Goal: Task Accomplishment & Management: Complete application form

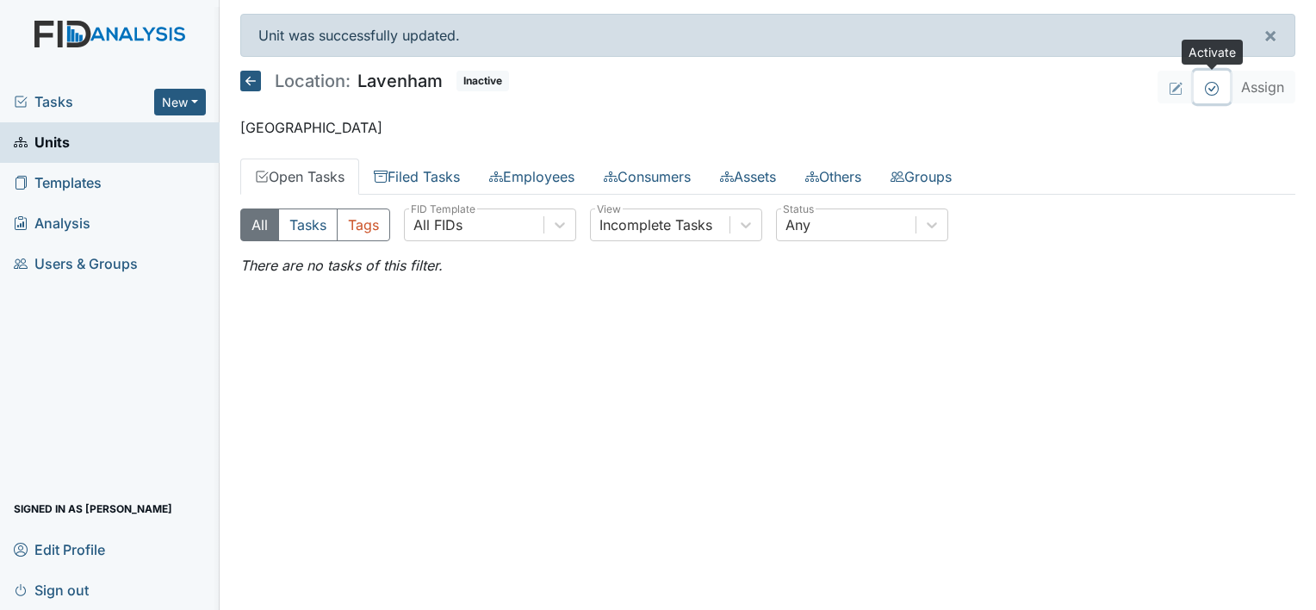
click at [1206, 92] on icon at bounding box center [1212, 89] width 14 height 14
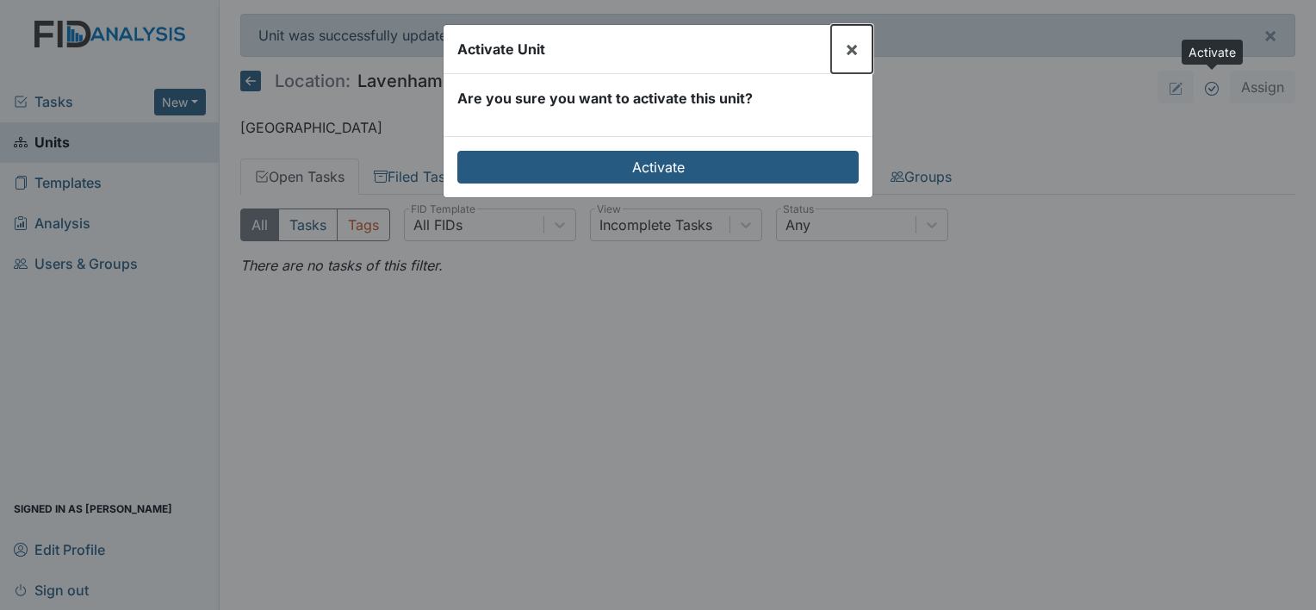
click at [847, 51] on span "×" at bounding box center [852, 48] width 14 height 25
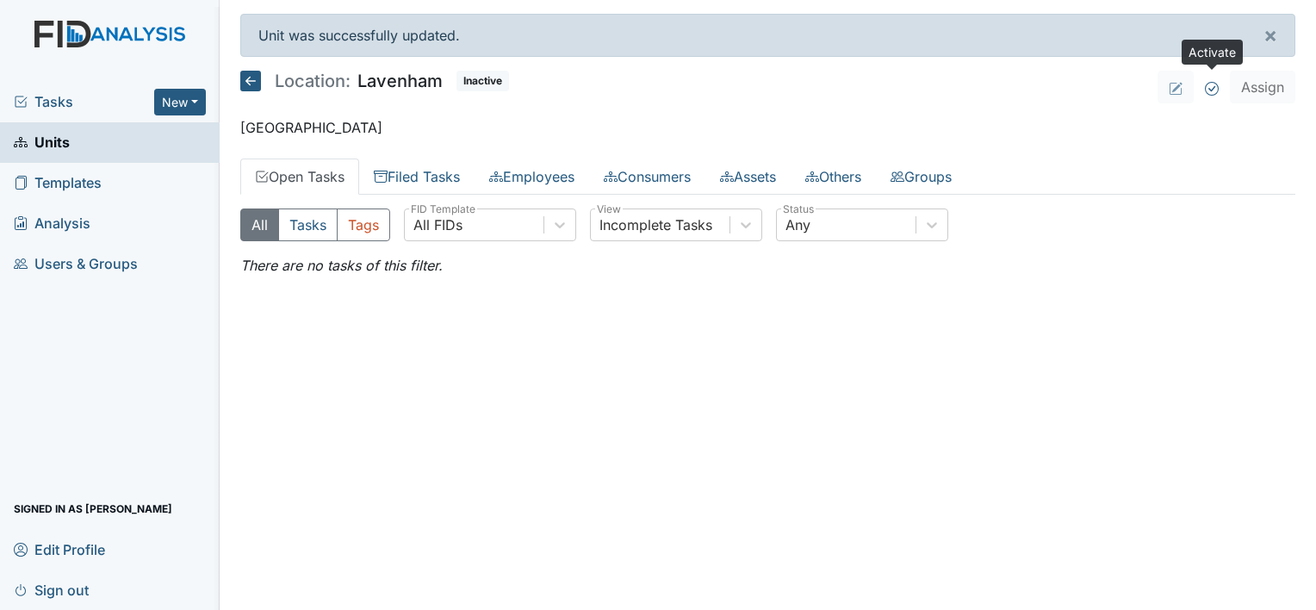
click at [245, 81] on icon at bounding box center [250, 81] width 21 height 21
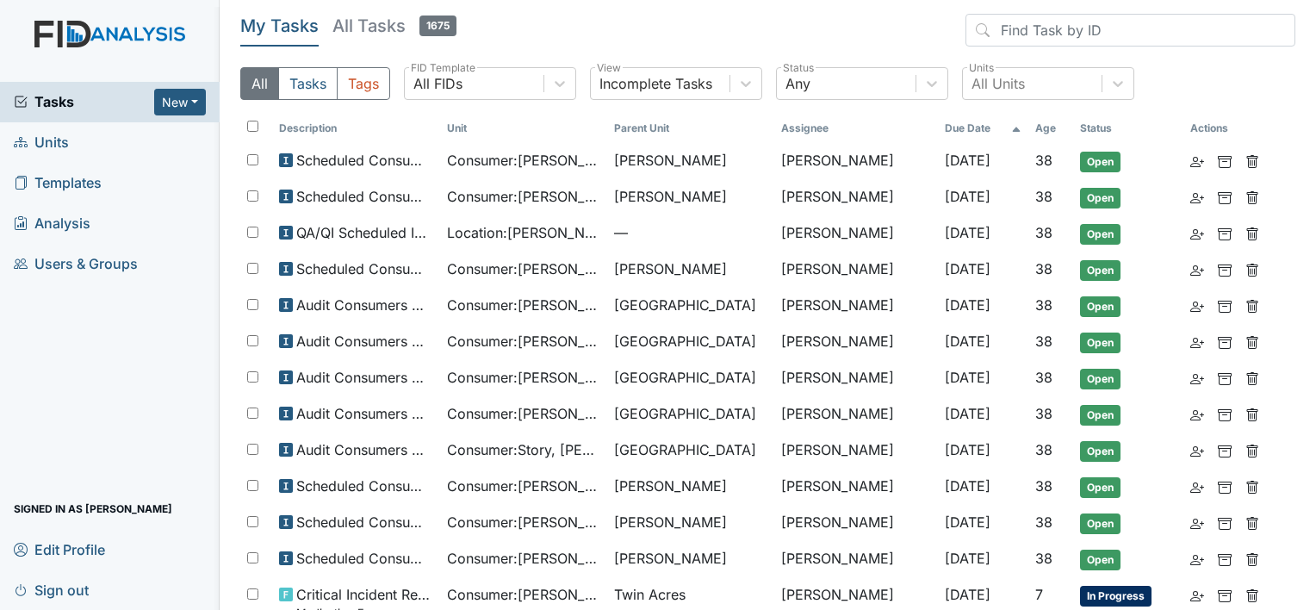
click at [65, 136] on span "Units" at bounding box center [41, 142] width 55 height 27
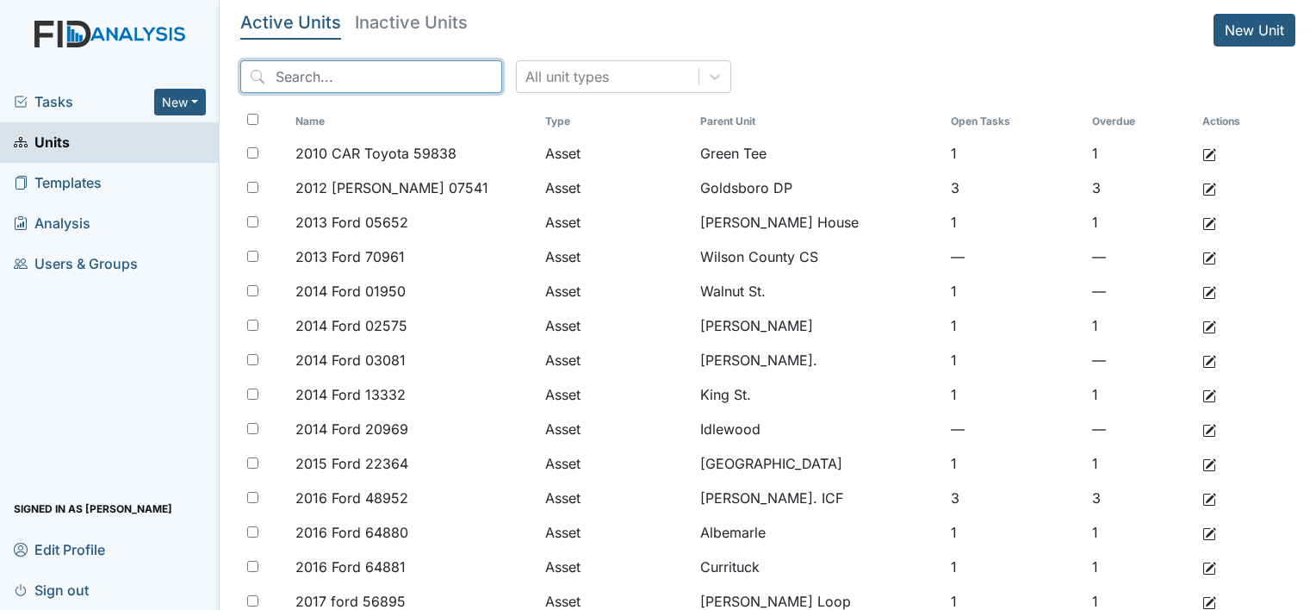
click at [440, 69] on input "search" at bounding box center [371, 76] width 262 height 33
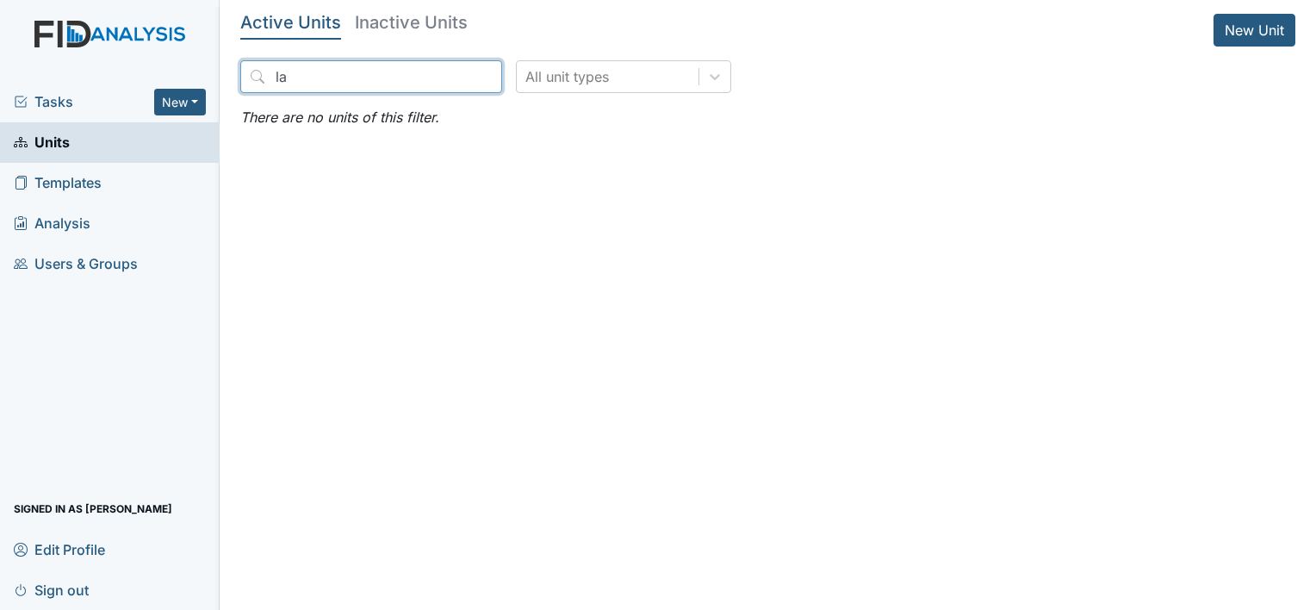
type input "l"
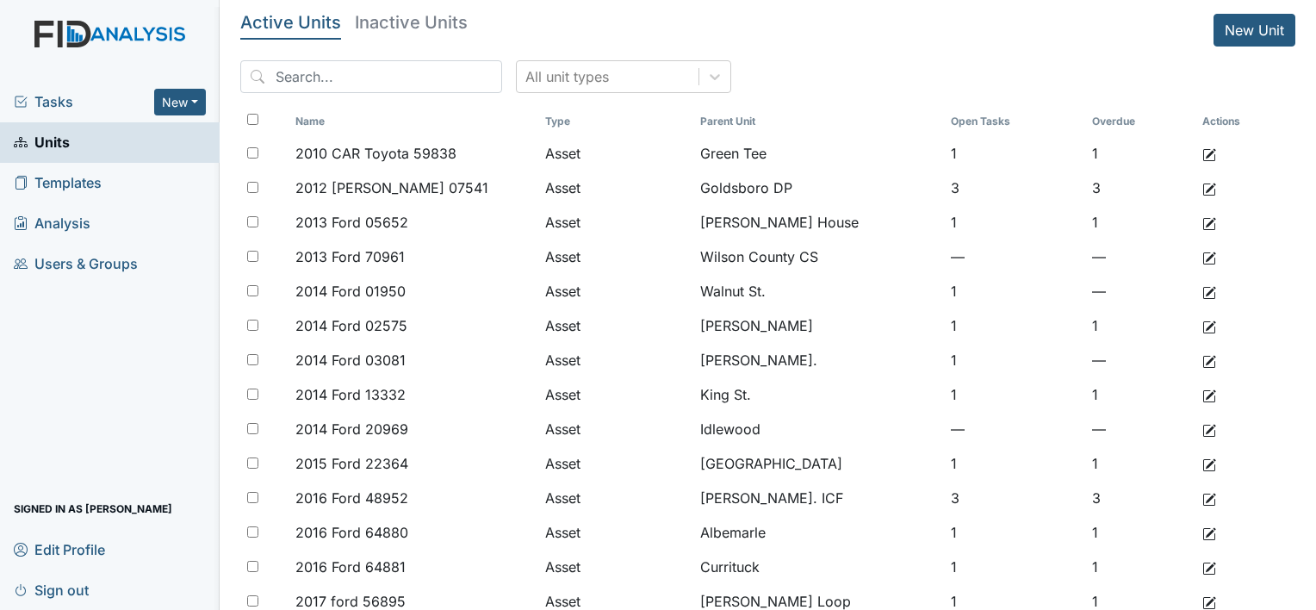
click at [398, 15] on h5 "Inactive Units" at bounding box center [411, 22] width 113 height 17
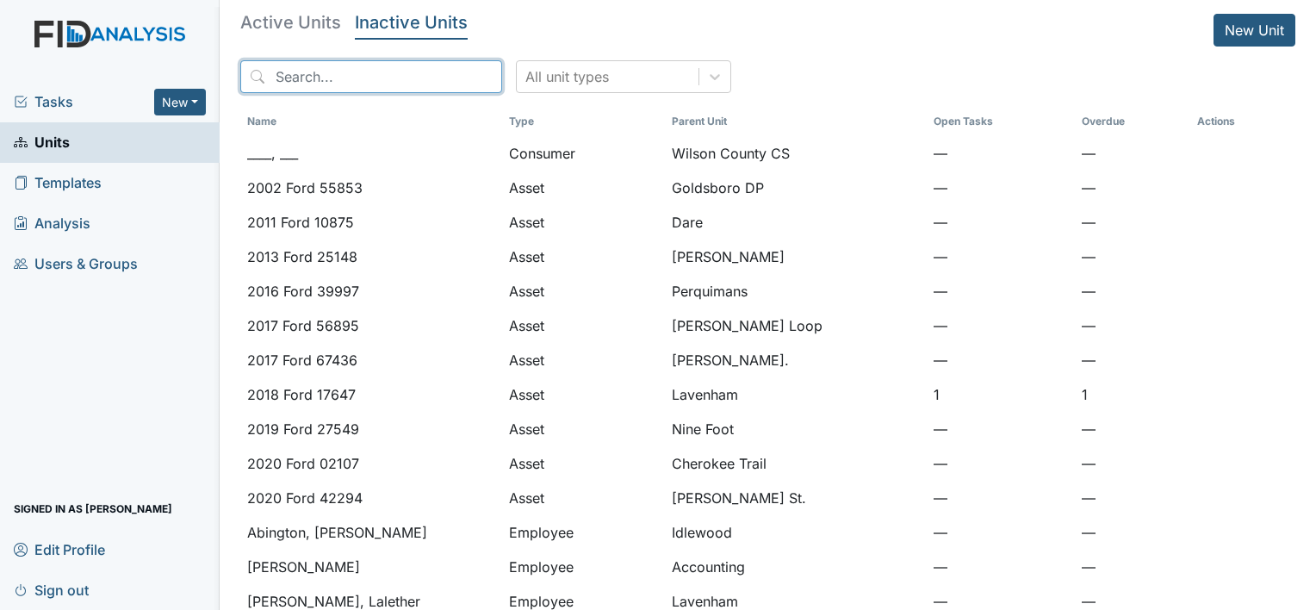
click at [363, 86] on input "search" at bounding box center [371, 76] width 262 height 33
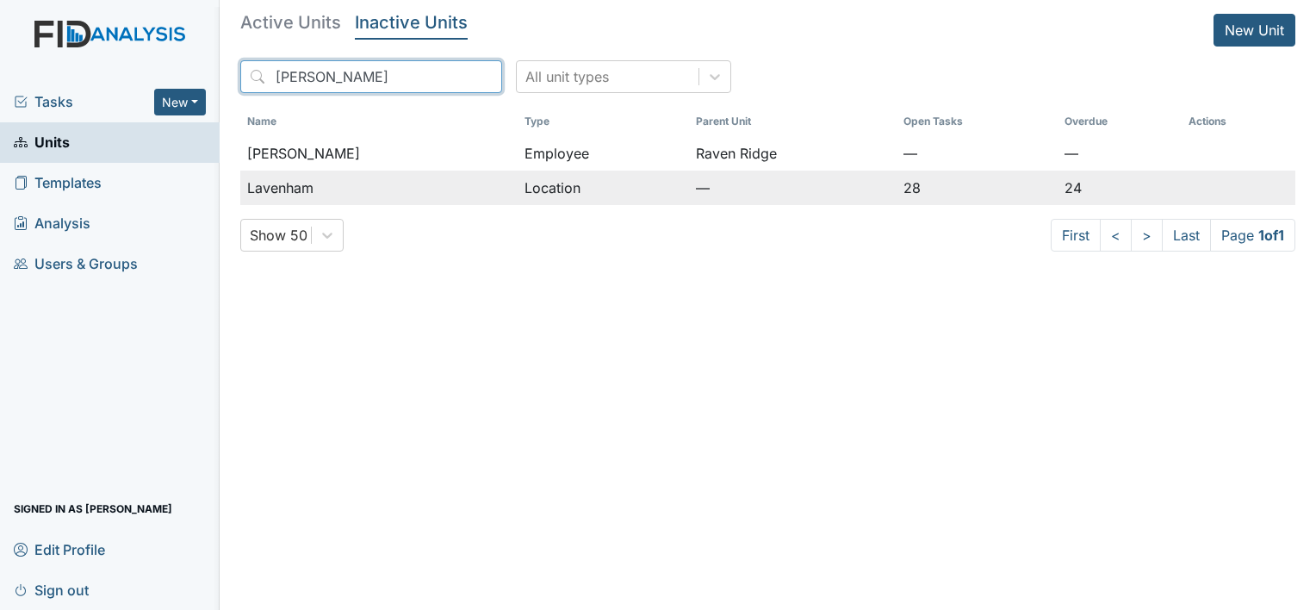
type input "laven"
click at [361, 183] on div "Lavenham" at bounding box center [378, 187] width 263 height 21
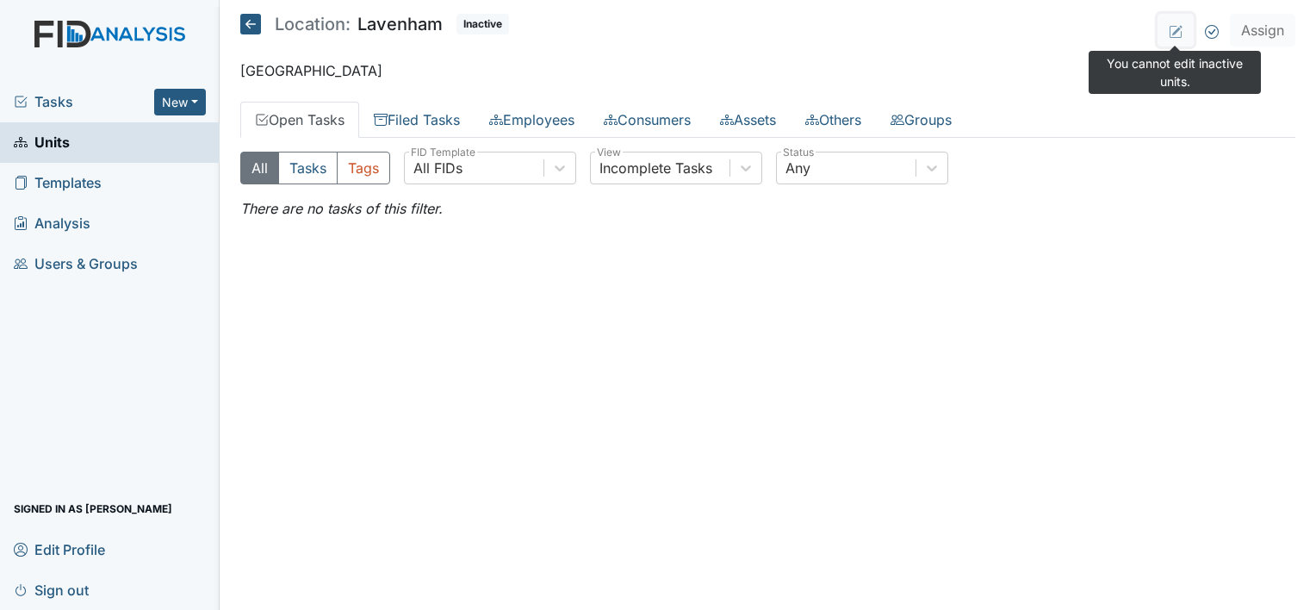
click at [1177, 30] on icon at bounding box center [1177, 30] width 10 height 10
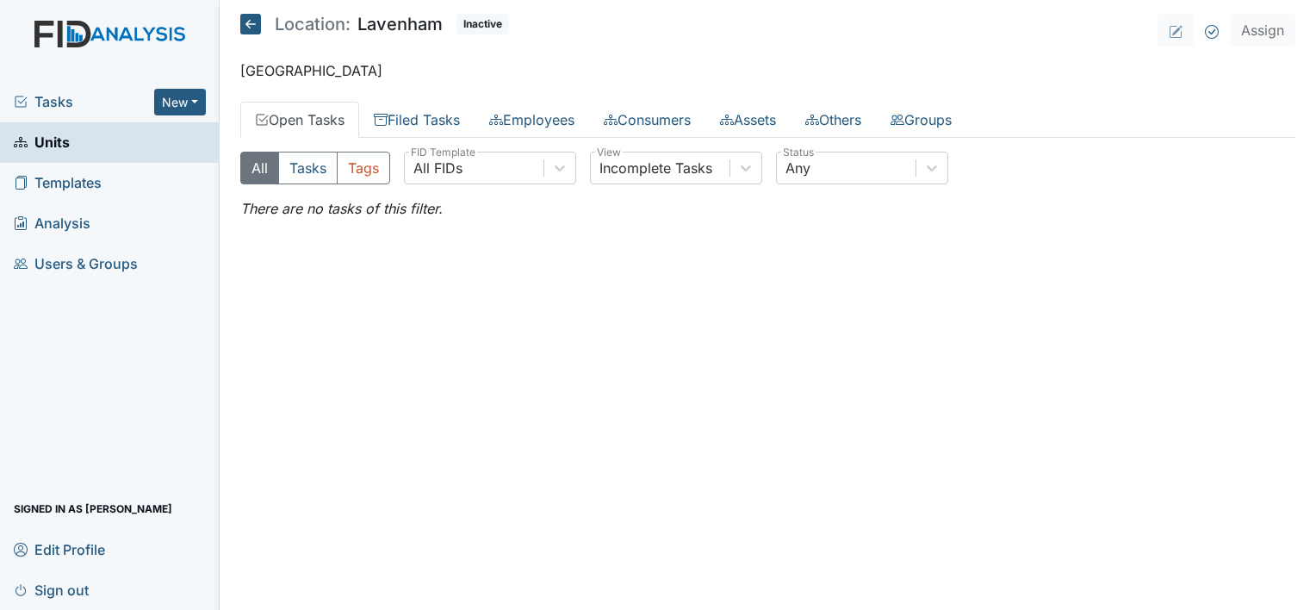
click at [102, 550] on span "Edit Profile" at bounding box center [59, 549] width 91 height 27
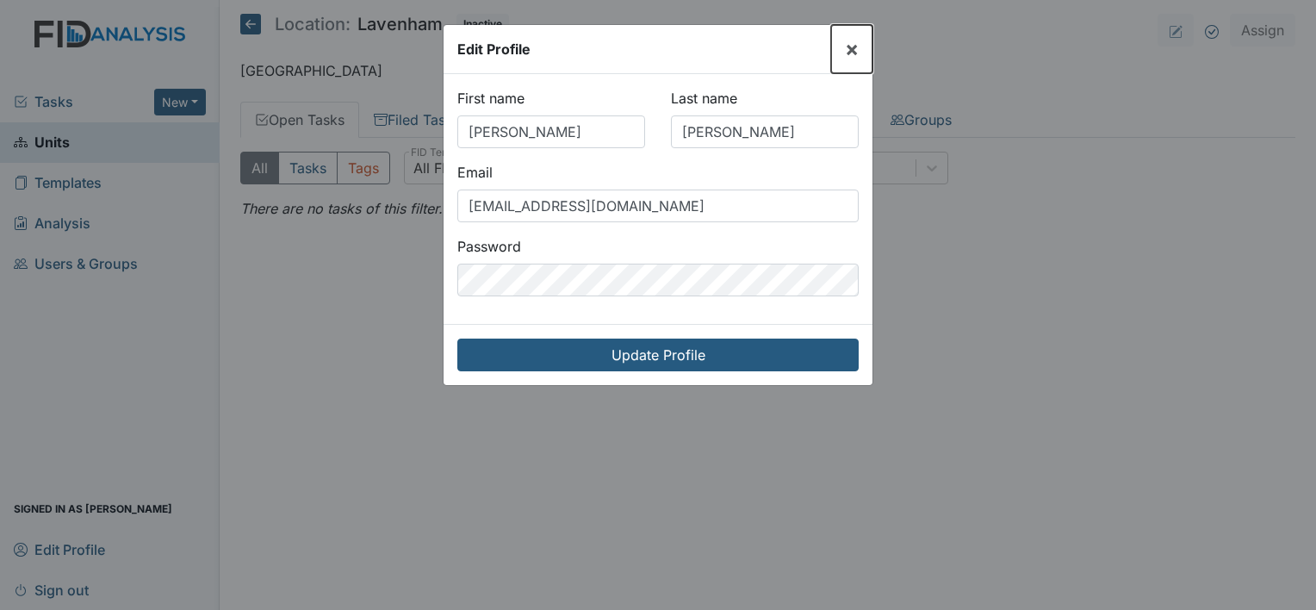
click at [851, 43] on span "×" at bounding box center [852, 48] width 14 height 25
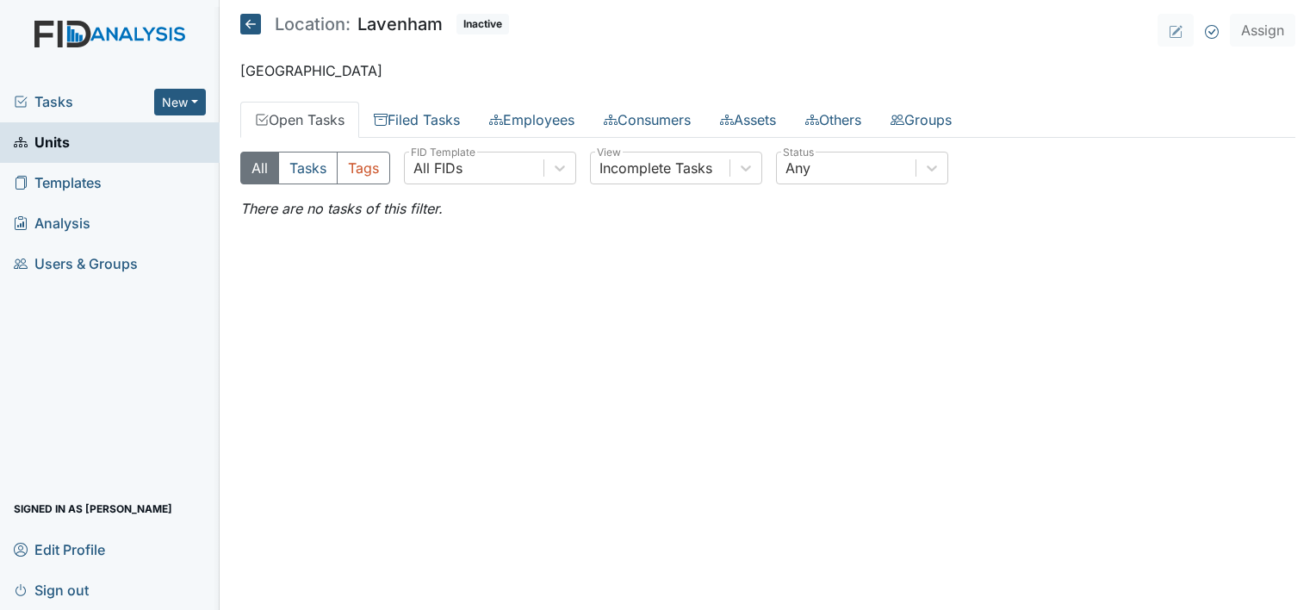
click at [124, 269] on span "Users & Groups" at bounding box center [76, 264] width 124 height 27
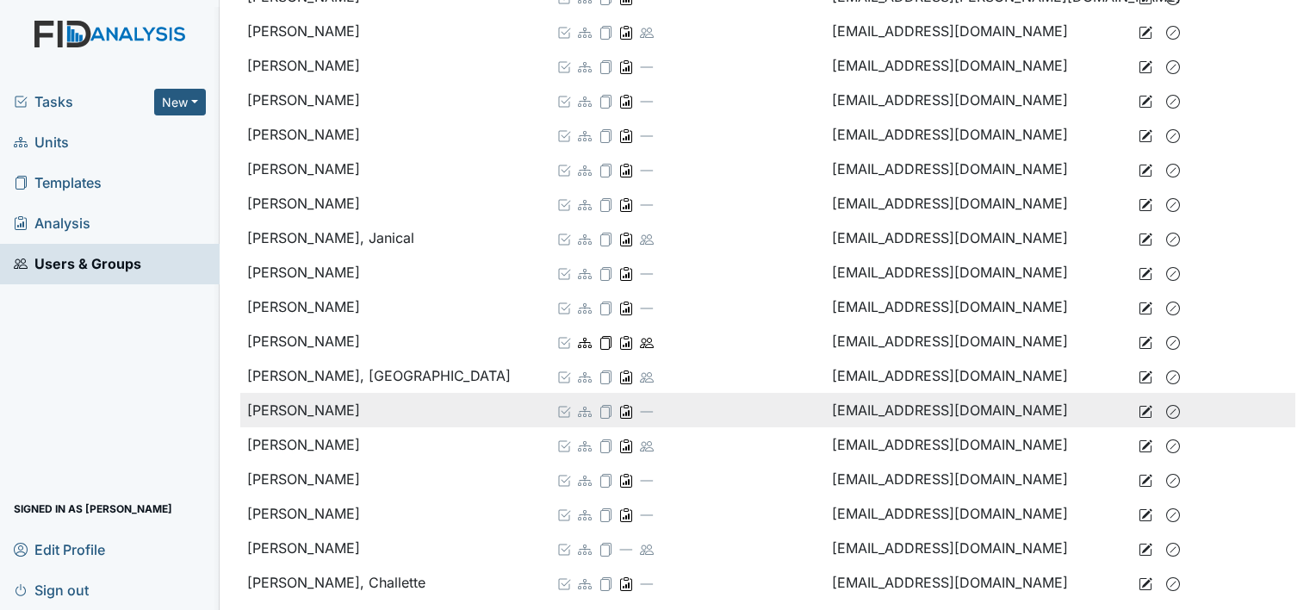
scroll to position [775, 0]
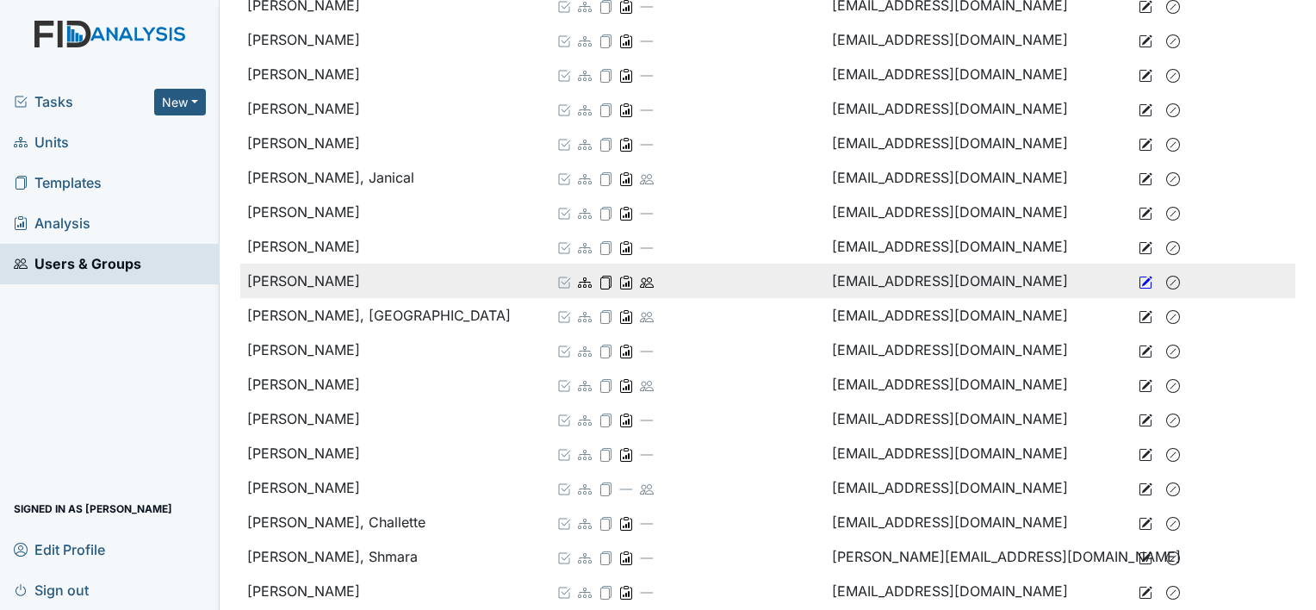
click at [1142, 279] on icon at bounding box center [1147, 281] width 10 height 10
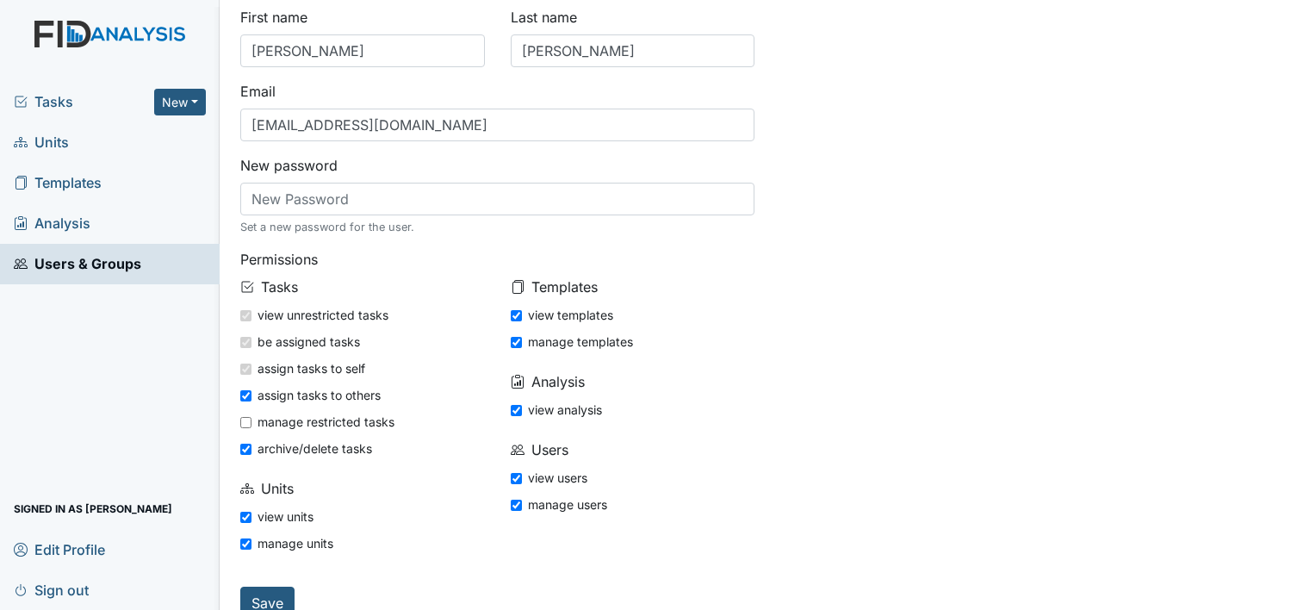
scroll to position [74, 0]
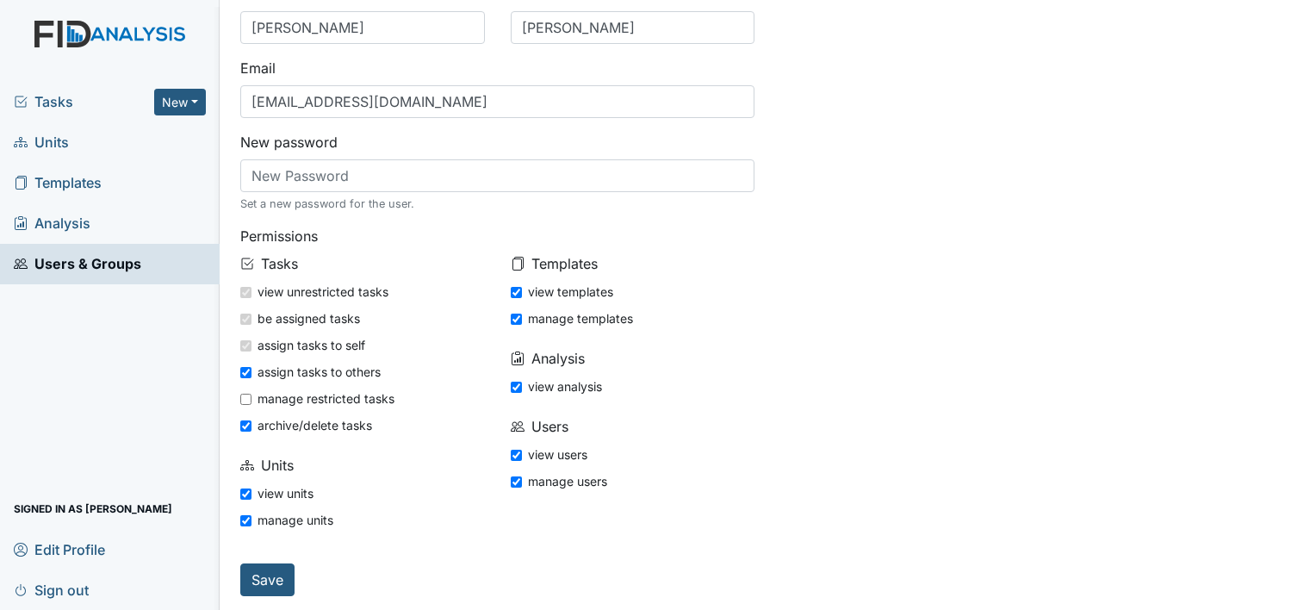
click at [112, 33] on img at bounding box center [110, 51] width 220 height 61
click at [70, 103] on span "Tasks" at bounding box center [84, 101] width 140 height 21
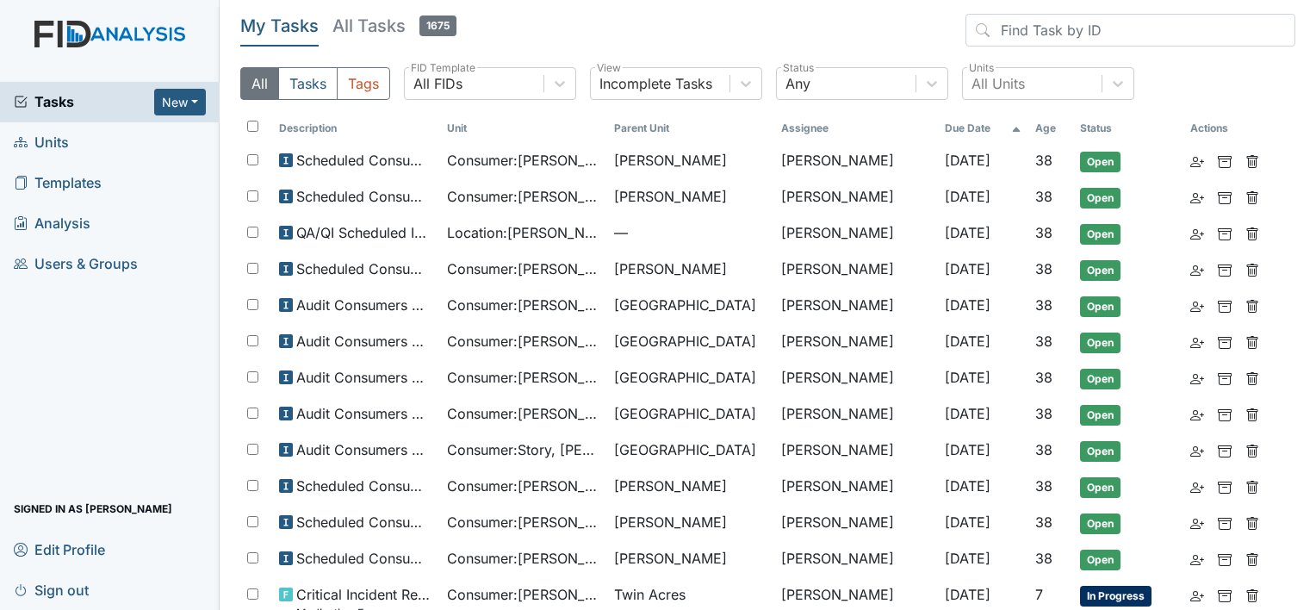
click at [102, 145] on link "Units" at bounding box center [110, 142] width 220 height 40
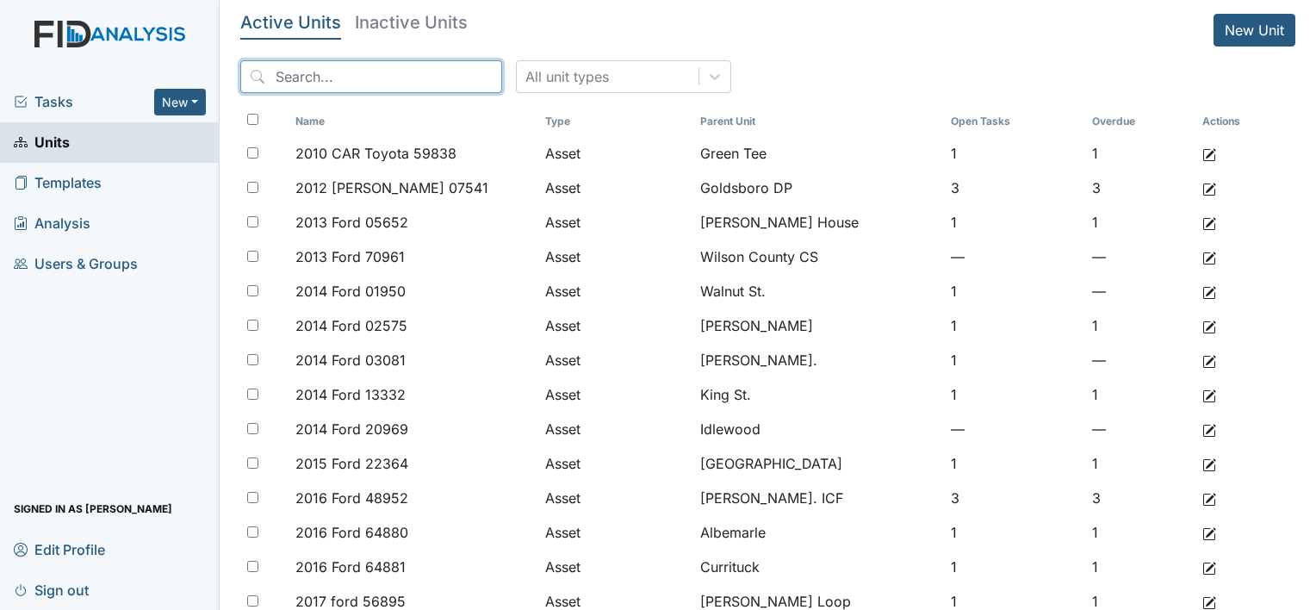
click at [316, 65] on input "search" at bounding box center [371, 76] width 262 height 33
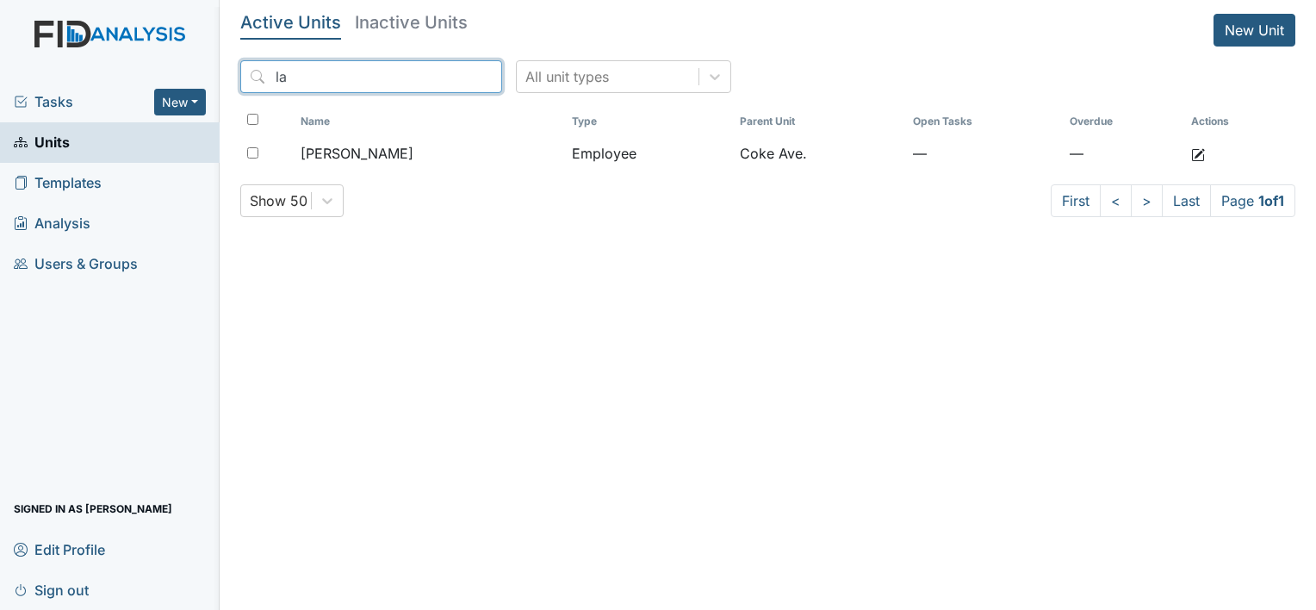
type input "l"
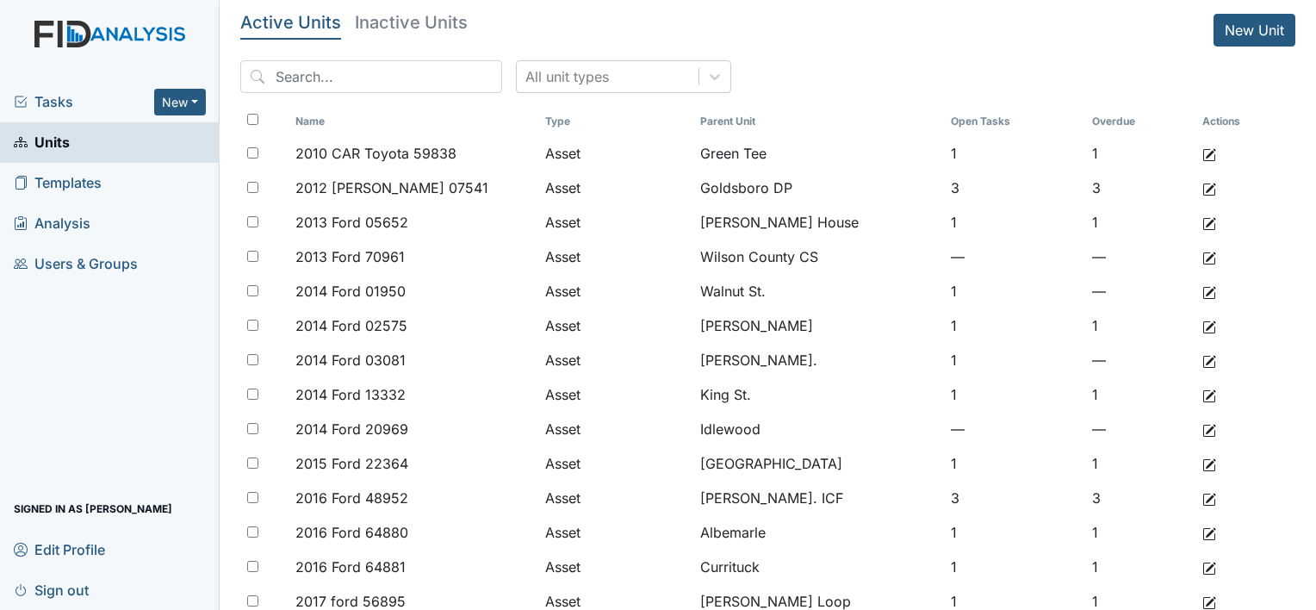
click at [414, 16] on h5 "Inactive Units" at bounding box center [411, 22] width 113 height 17
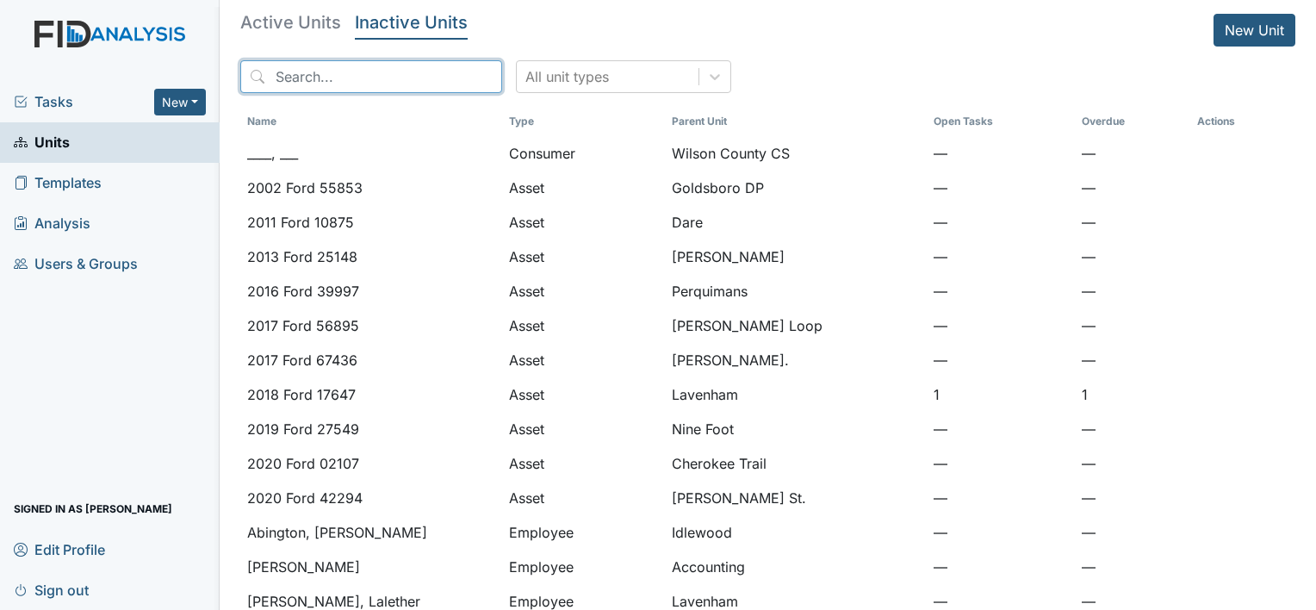
click at [345, 81] on input "search" at bounding box center [371, 76] width 262 height 33
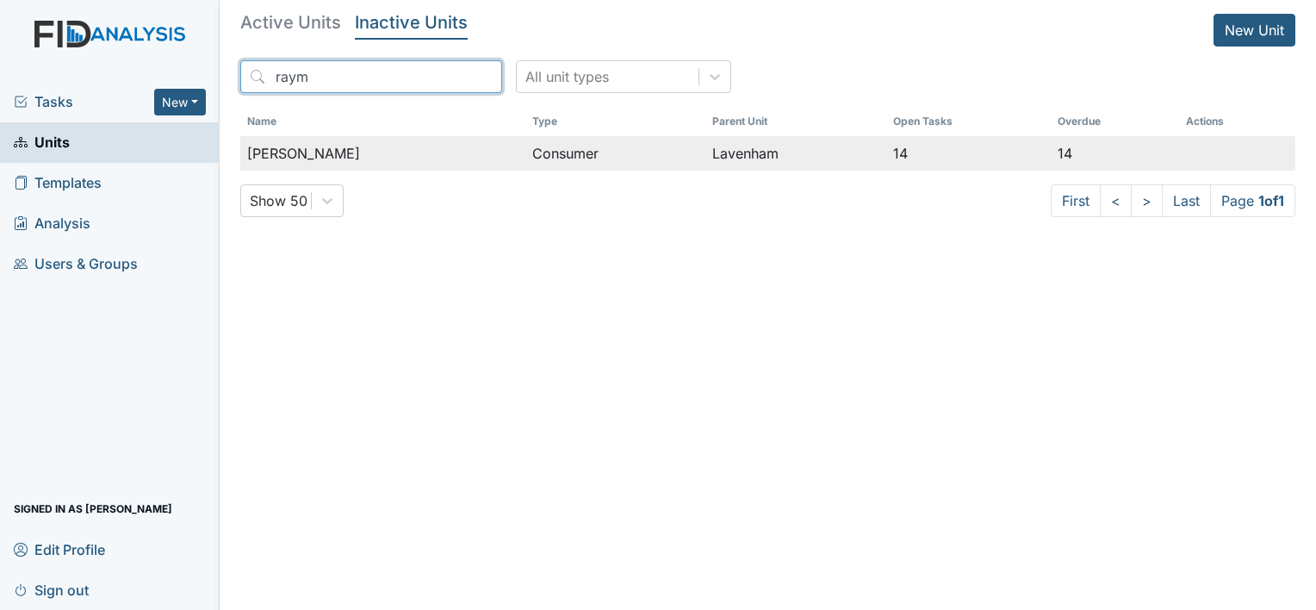
type input "raym"
click at [522, 154] on td "[PERSON_NAME]" at bounding box center [382, 153] width 285 height 34
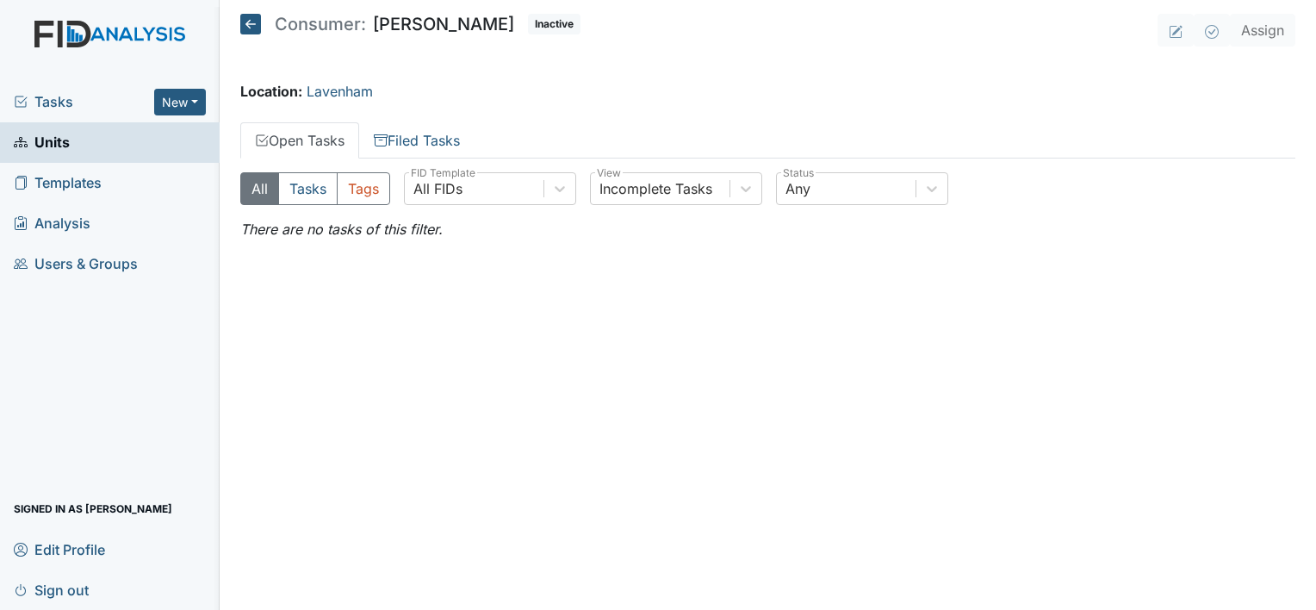
click at [247, 22] on icon at bounding box center [250, 24] width 21 height 21
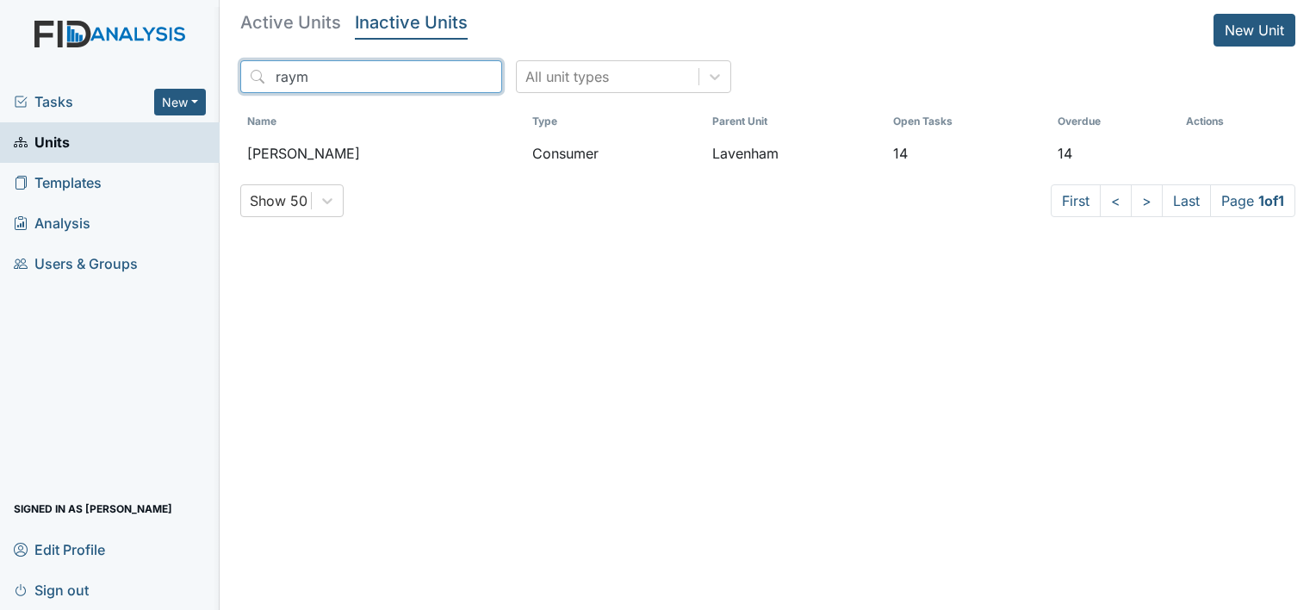
drag, startPoint x: 378, startPoint y: 84, endPoint x: 241, endPoint y: 83, distance: 136.9
click at [241, 83] on input "raym" at bounding box center [371, 76] width 262 height 33
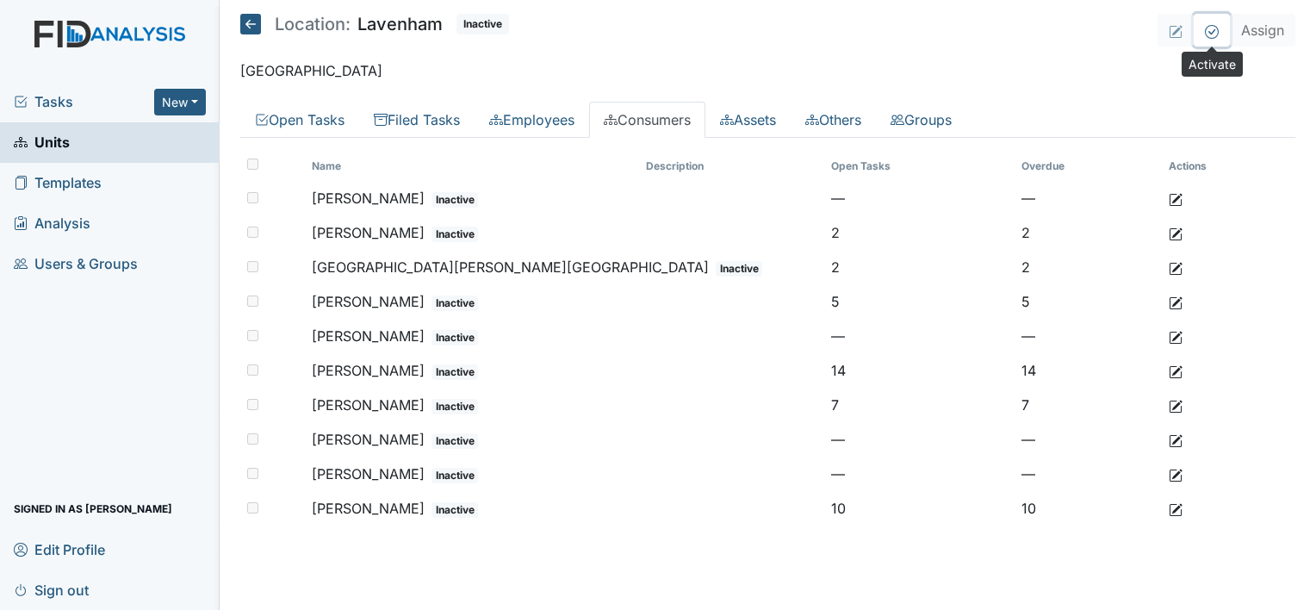
click at [1206, 31] on icon at bounding box center [1212, 32] width 14 height 14
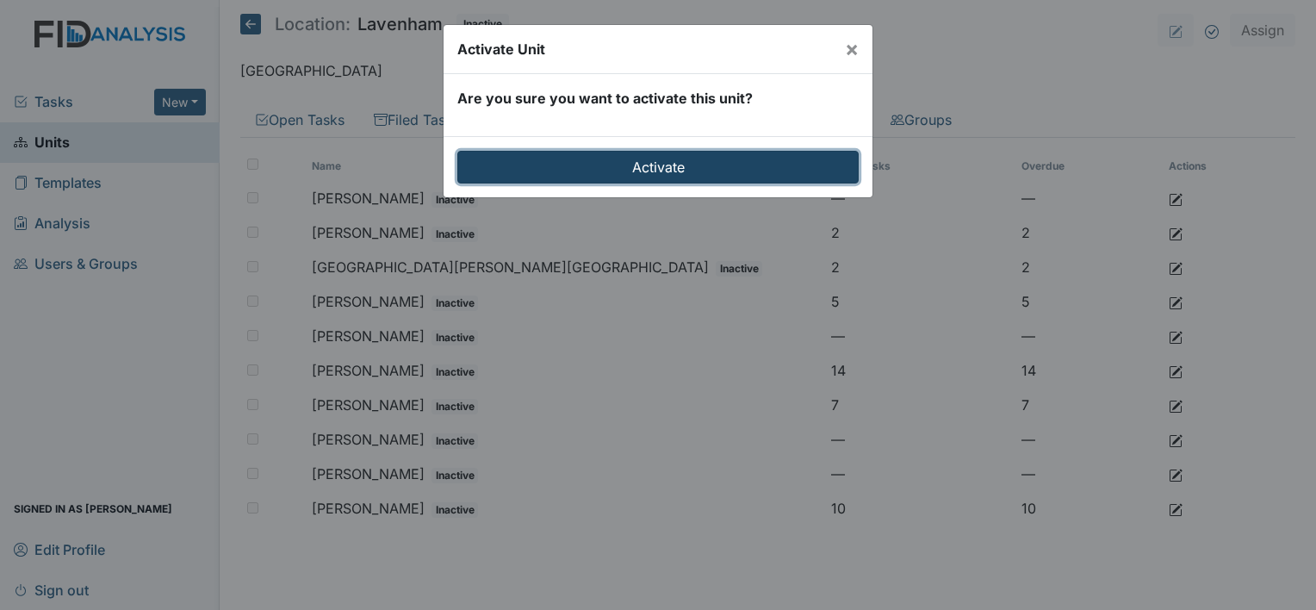
click at [754, 158] on input "Activate" at bounding box center [657, 167] width 401 height 33
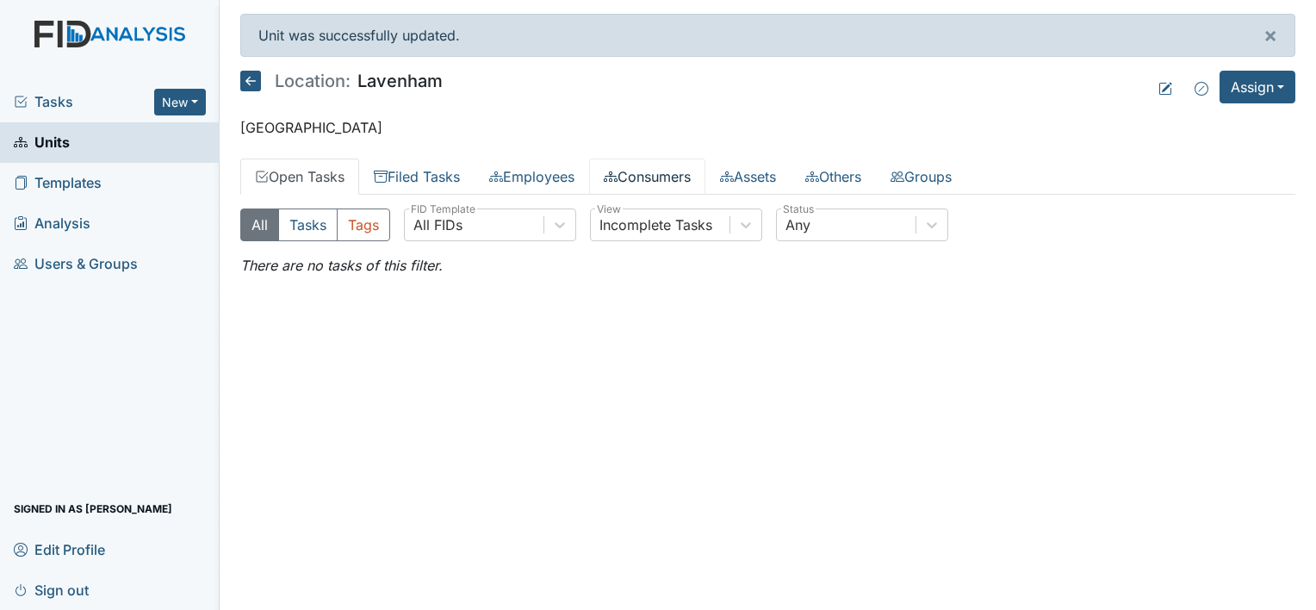
click at [699, 172] on link "Consumers" at bounding box center [647, 176] width 116 height 36
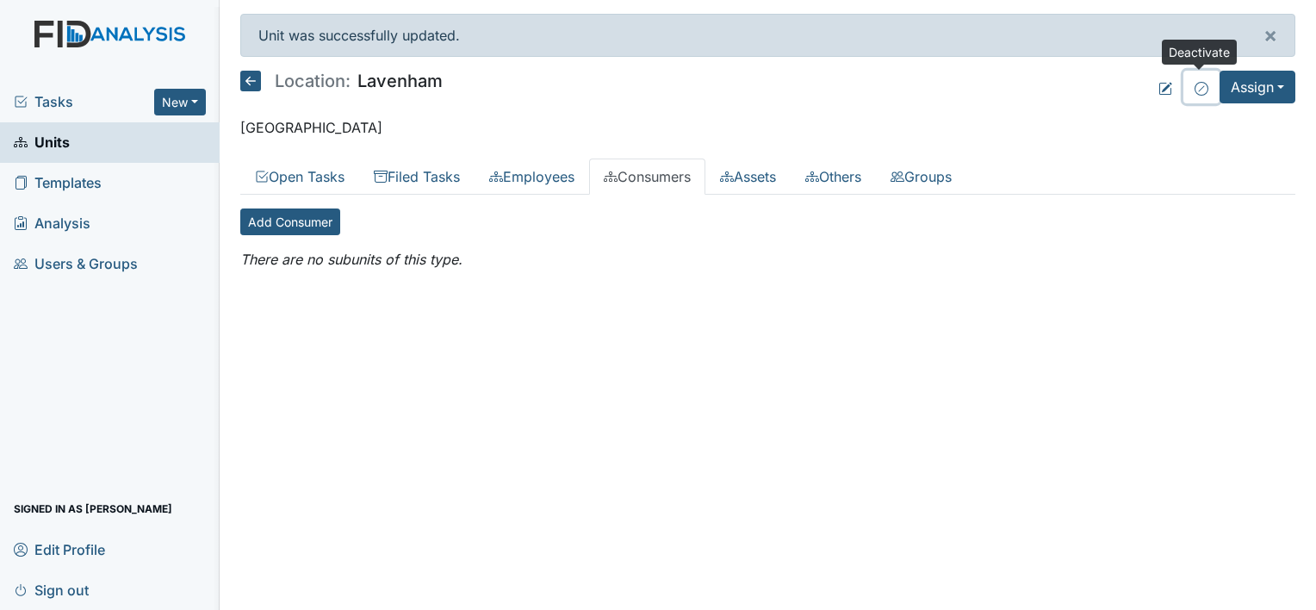
click at [1199, 90] on icon at bounding box center [1201, 89] width 14 height 14
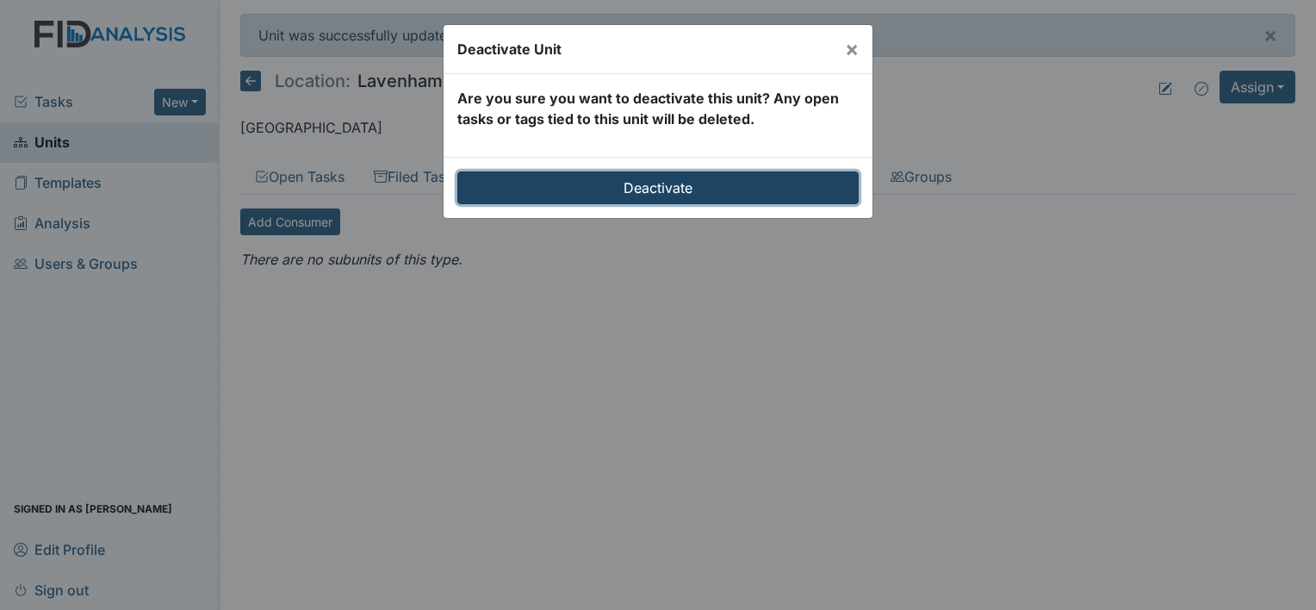
click at [747, 188] on input "Deactivate" at bounding box center [657, 187] width 401 height 33
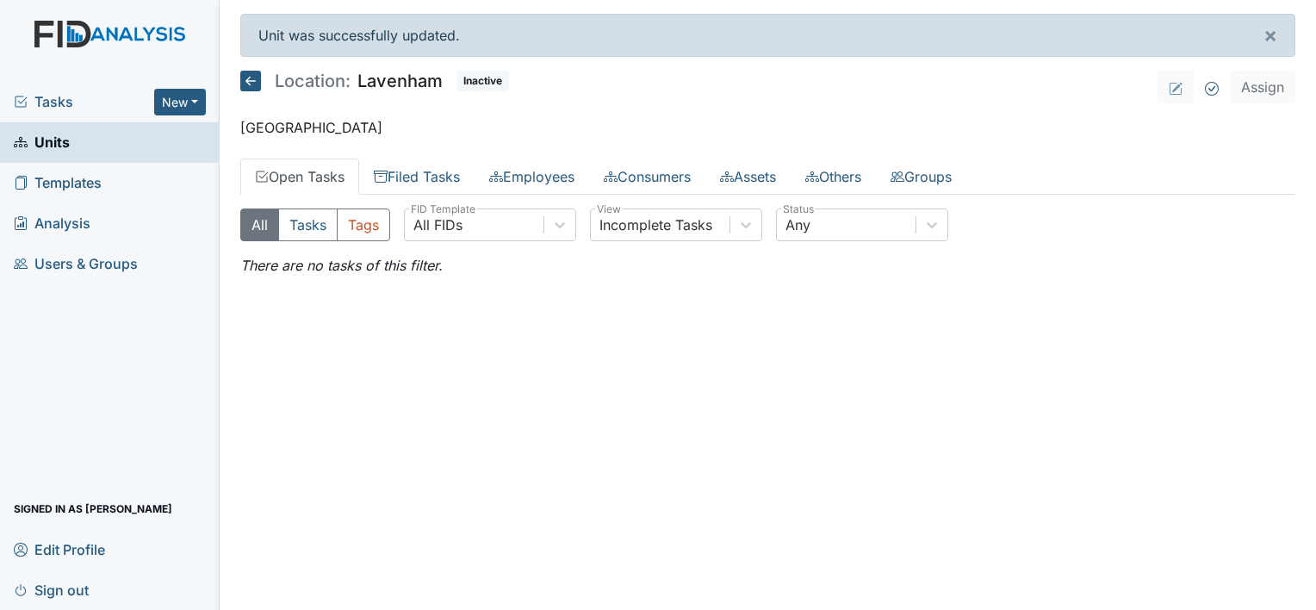
click at [255, 79] on icon at bounding box center [250, 81] width 21 height 21
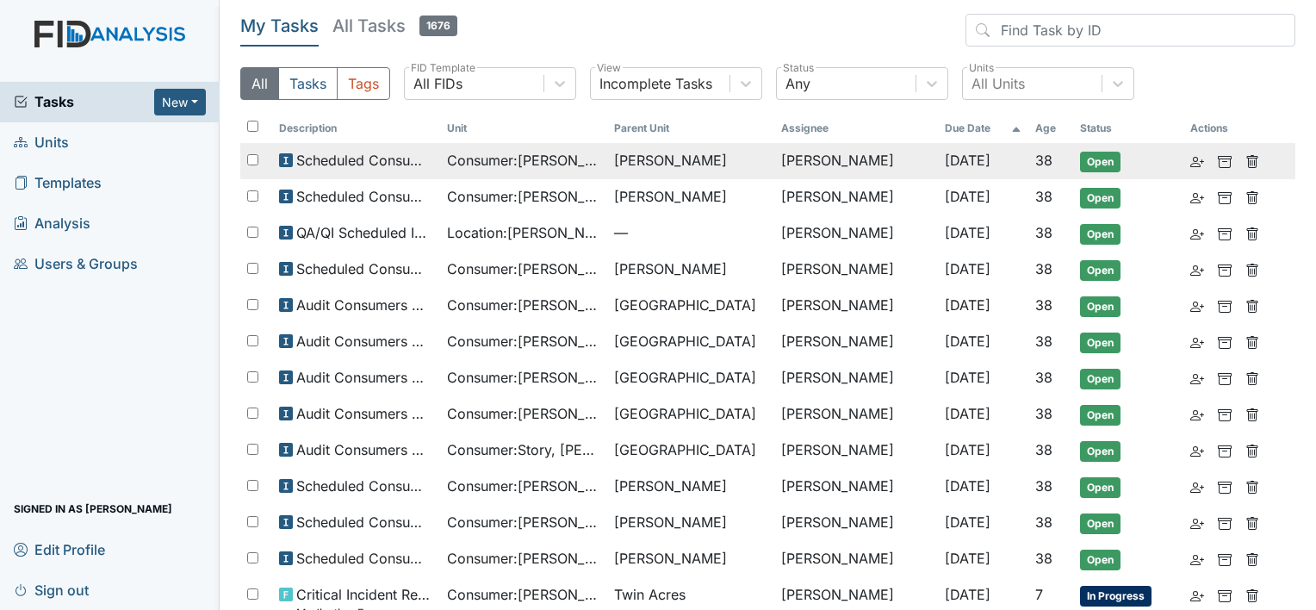
click at [432, 164] on span "Scheduled Consumer Chart Review" at bounding box center [364, 160] width 136 height 21
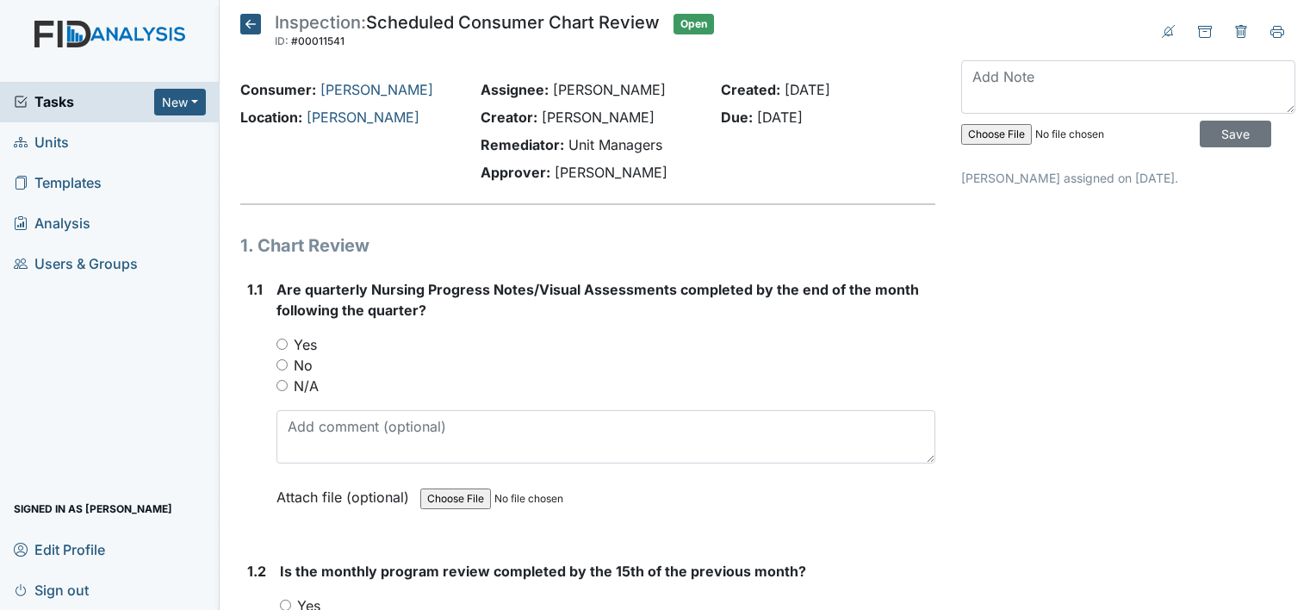
click at [278, 344] on input "Yes" at bounding box center [281, 343] width 11 height 11
radio input "true"
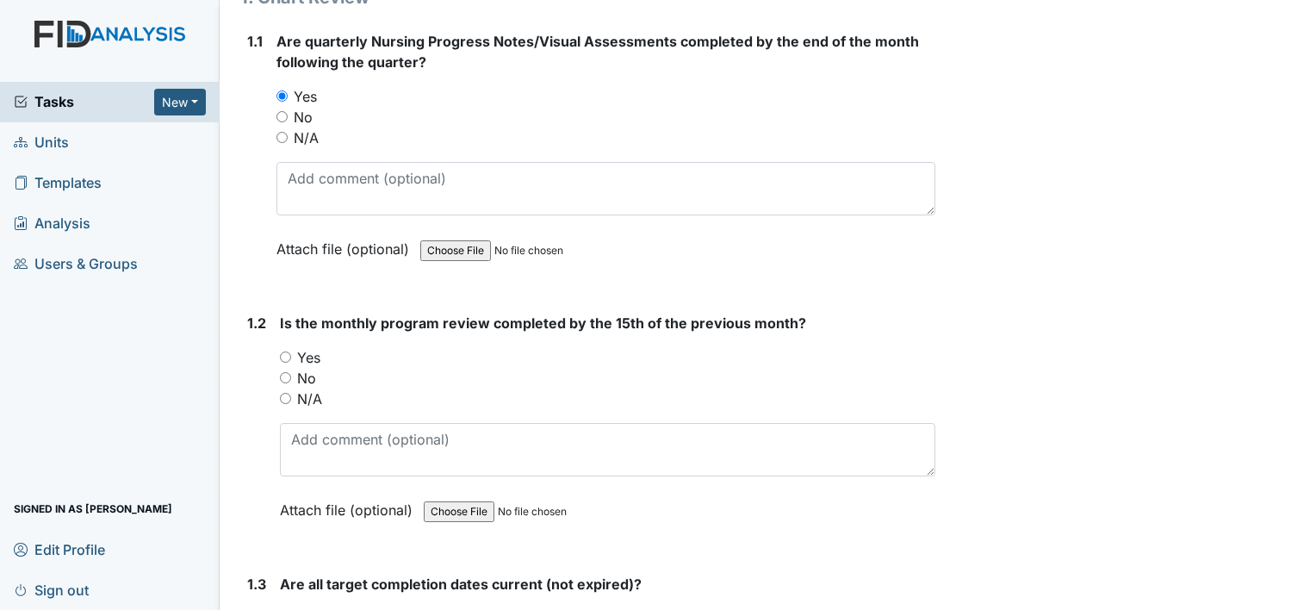
scroll to position [258, 0]
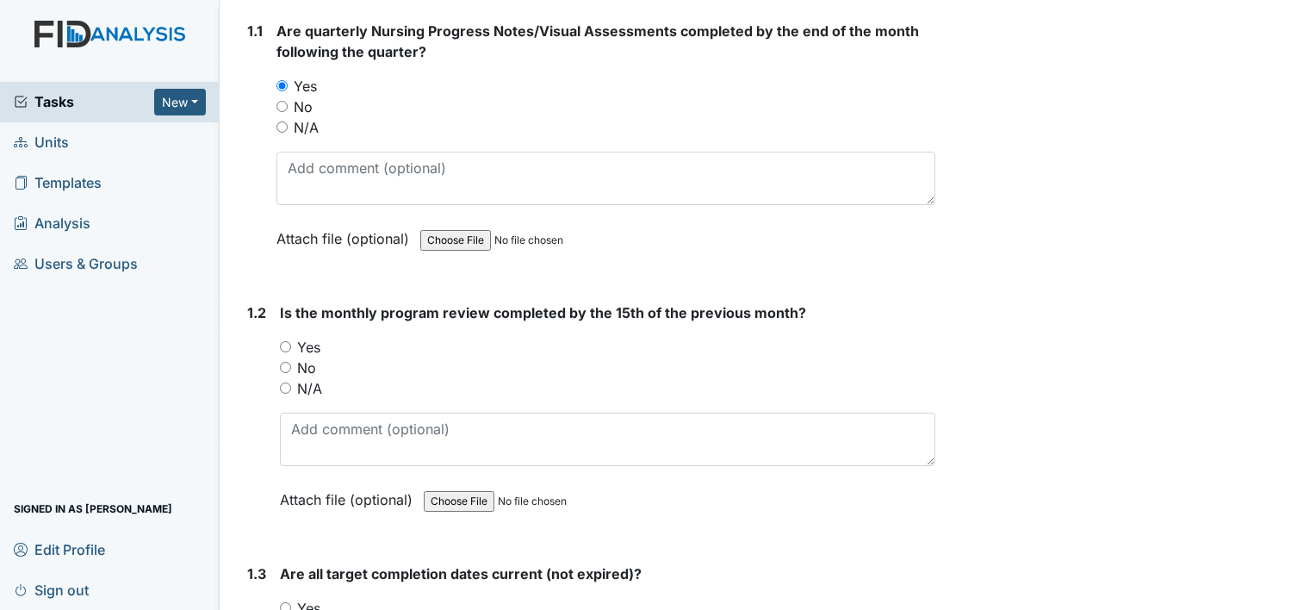
click at [286, 348] on input "Yes" at bounding box center [285, 346] width 11 height 11
radio input "true"
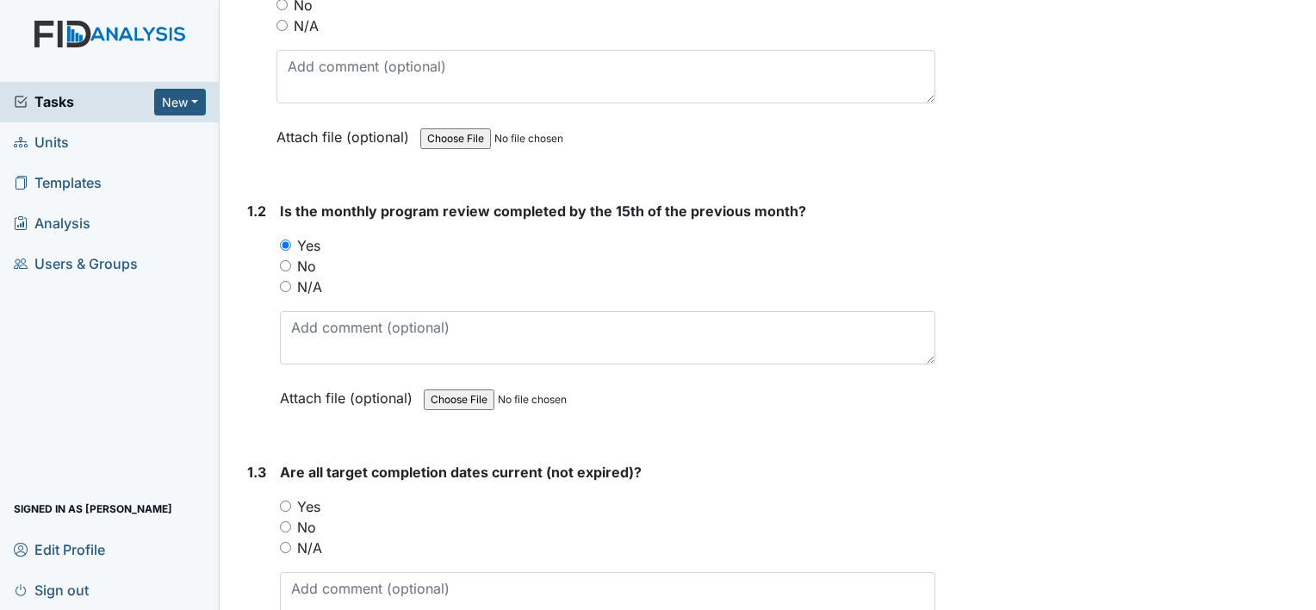
scroll to position [517, 0]
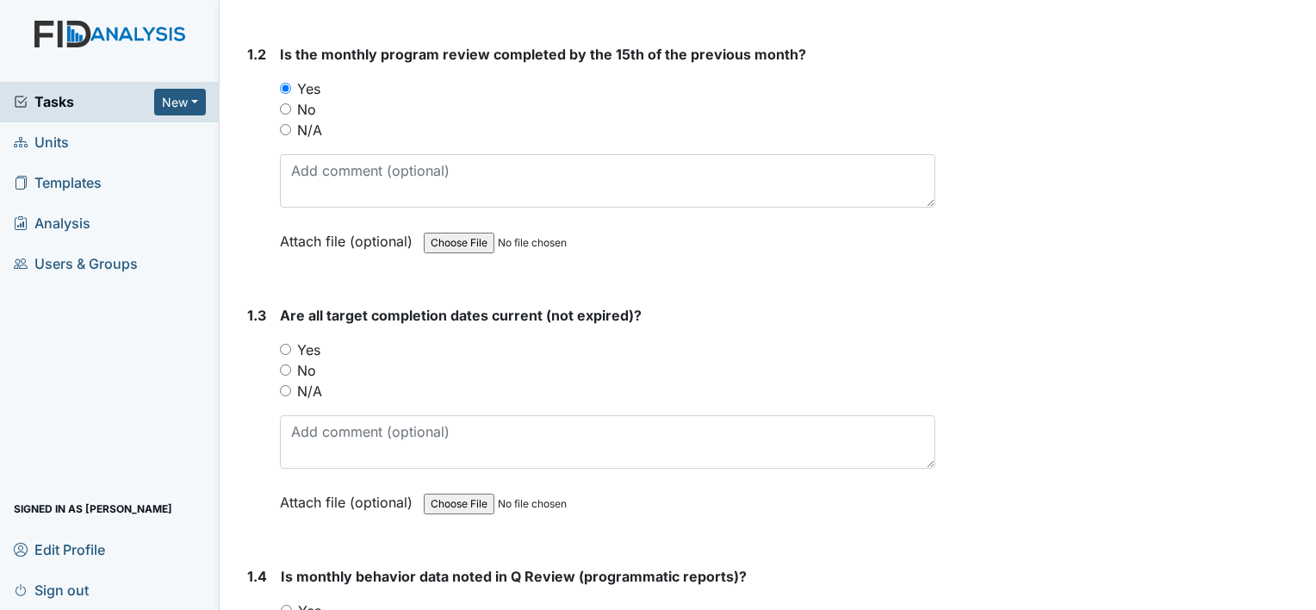
click at [284, 348] on input "Yes" at bounding box center [285, 349] width 11 height 11
radio input "true"
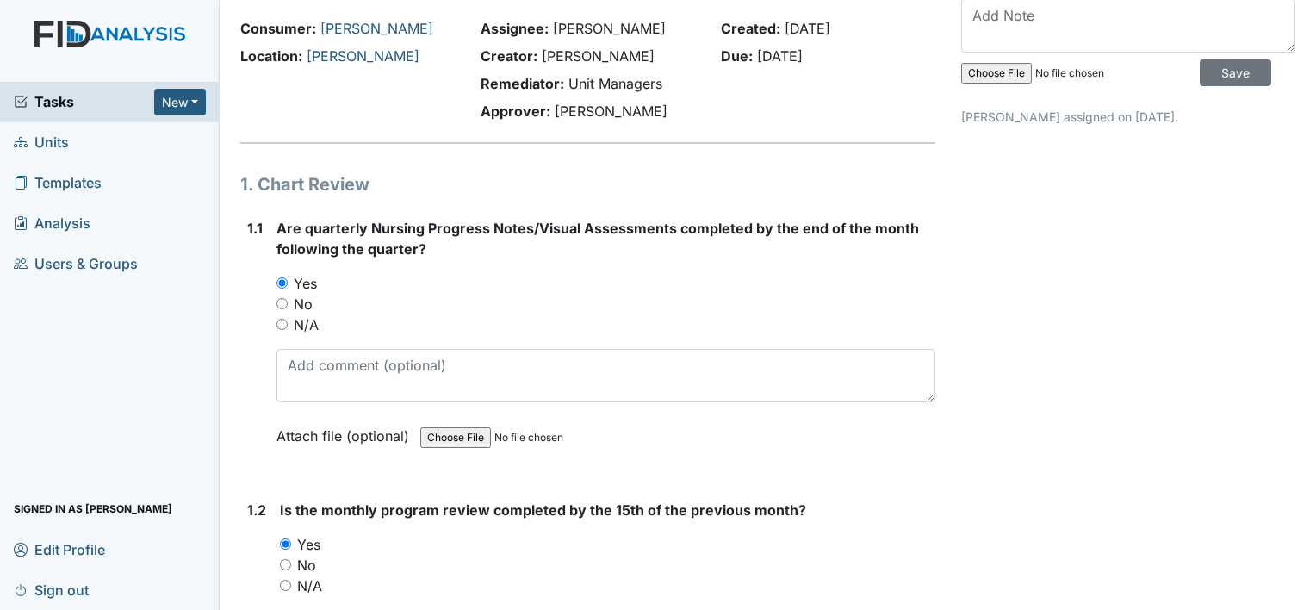
scroll to position [0, 0]
